Goal: Information Seeking & Learning: Learn about a topic

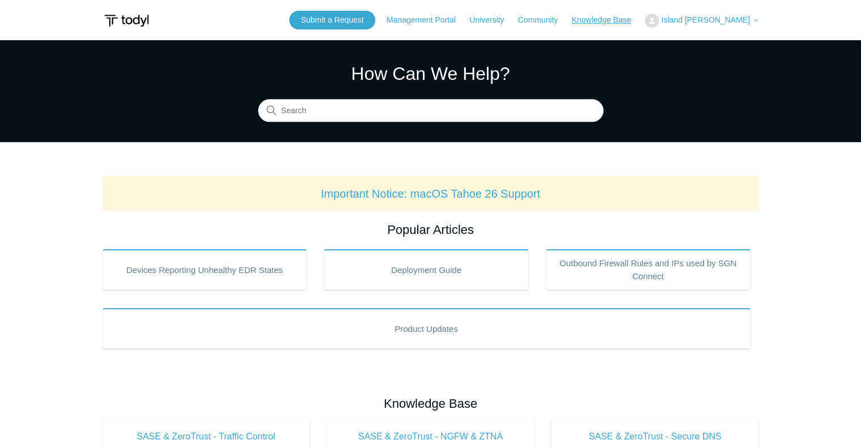
click at [640, 19] on link "Knowledge Base" at bounding box center [607, 20] width 71 height 12
click at [357, 79] on h1 "How Can We Help?" at bounding box center [430, 73] width 345 height 27
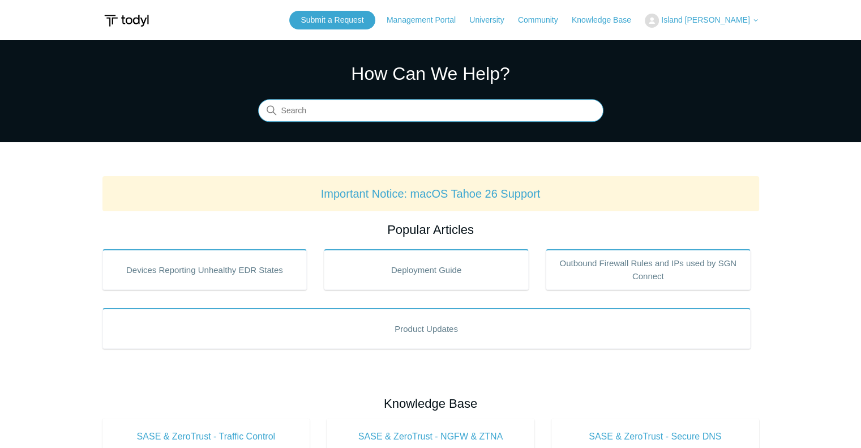
click at [318, 113] on input "Search" at bounding box center [430, 111] width 345 height 23
type input "TROUBLESHOOTING"
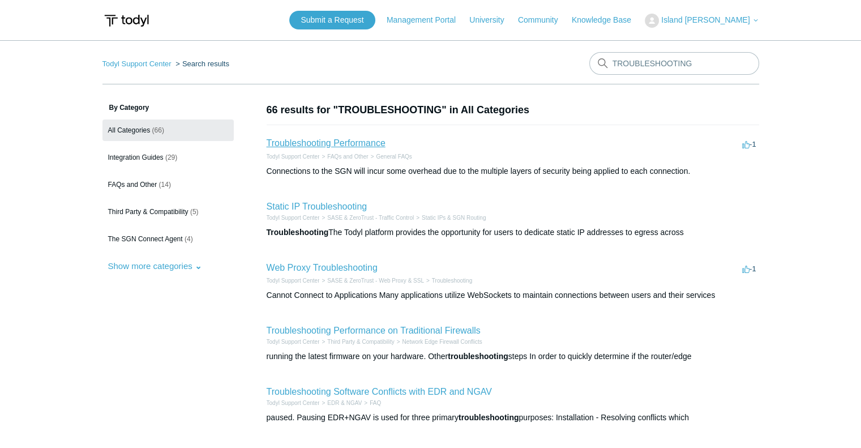
click at [333, 140] on link "Troubleshooting Performance" at bounding box center [326, 143] width 119 height 10
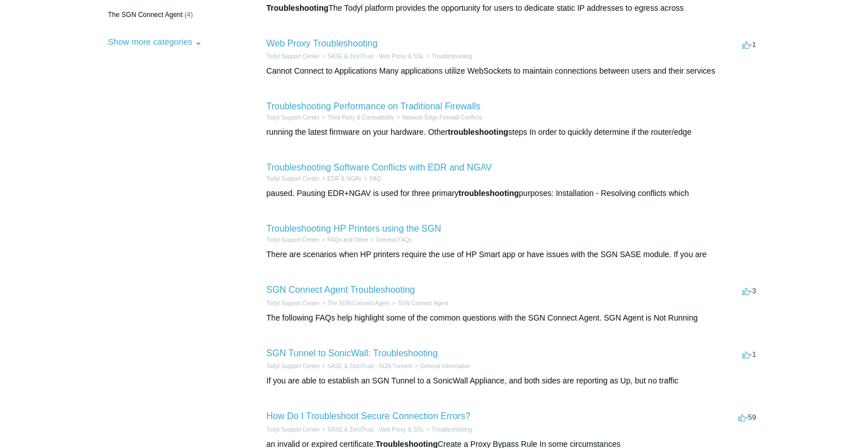
scroll to position [224, 0]
click at [319, 296] on h2 "SGN Connect Agent Troubleshooting" at bounding box center [341, 290] width 148 height 14
click at [318, 292] on link "SGN Connect Agent Troubleshooting" at bounding box center [341, 290] width 148 height 10
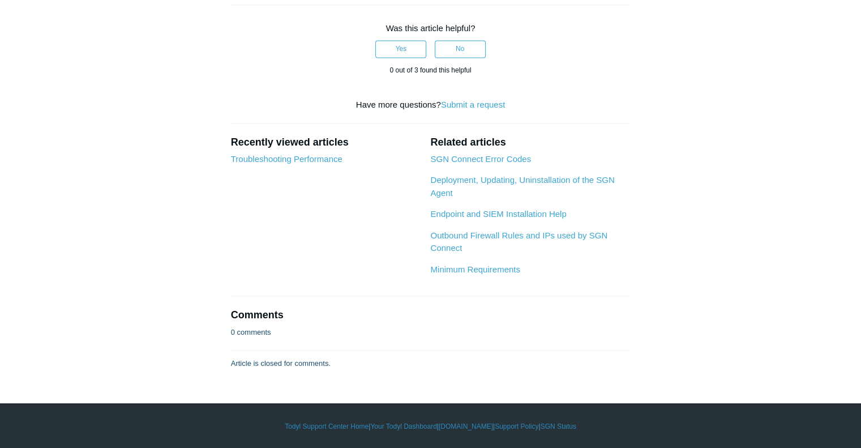
scroll to position [1857, 0]
